Goal: Task Accomplishment & Management: Use online tool/utility

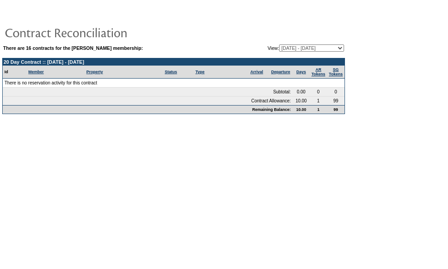
click at [292, 48] on select "06/14/13 - 11/30/14 12/01/14 - 11/30/15 12/01/15 - 11/30/16 12/01/16 - 11/30/17…" at bounding box center [311, 47] width 65 height 7
select select "101664"
click at [279, 44] on select "06/14/13 - 11/30/14 12/01/14 - 11/30/15 12/01/15 - 11/30/16 12/01/16 - 11/30/17…" at bounding box center [311, 47] width 65 height 7
click at [288, 49] on select "[DATE] - [DATE] [DATE] - [DATE] [DATE] - [DATE] [DATE] - [DATE] [DATE] - [DATE]…" at bounding box center [311, 47] width 65 height 7
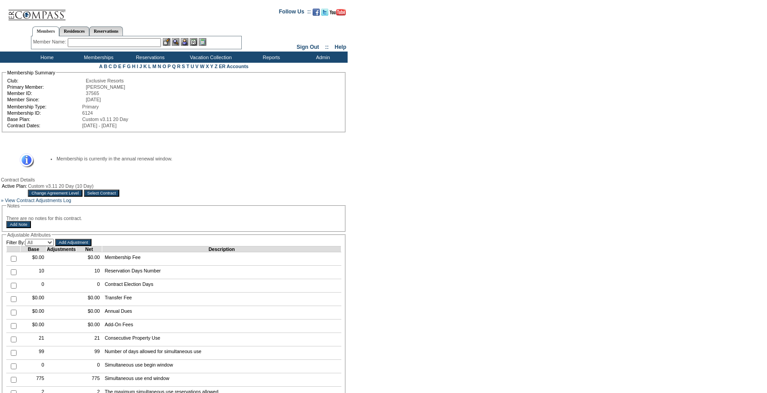
click at [82, 197] on input "Change Agreement Level" at bounding box center [55, 193] width 54 height 7
